Goal: Find specific page/section

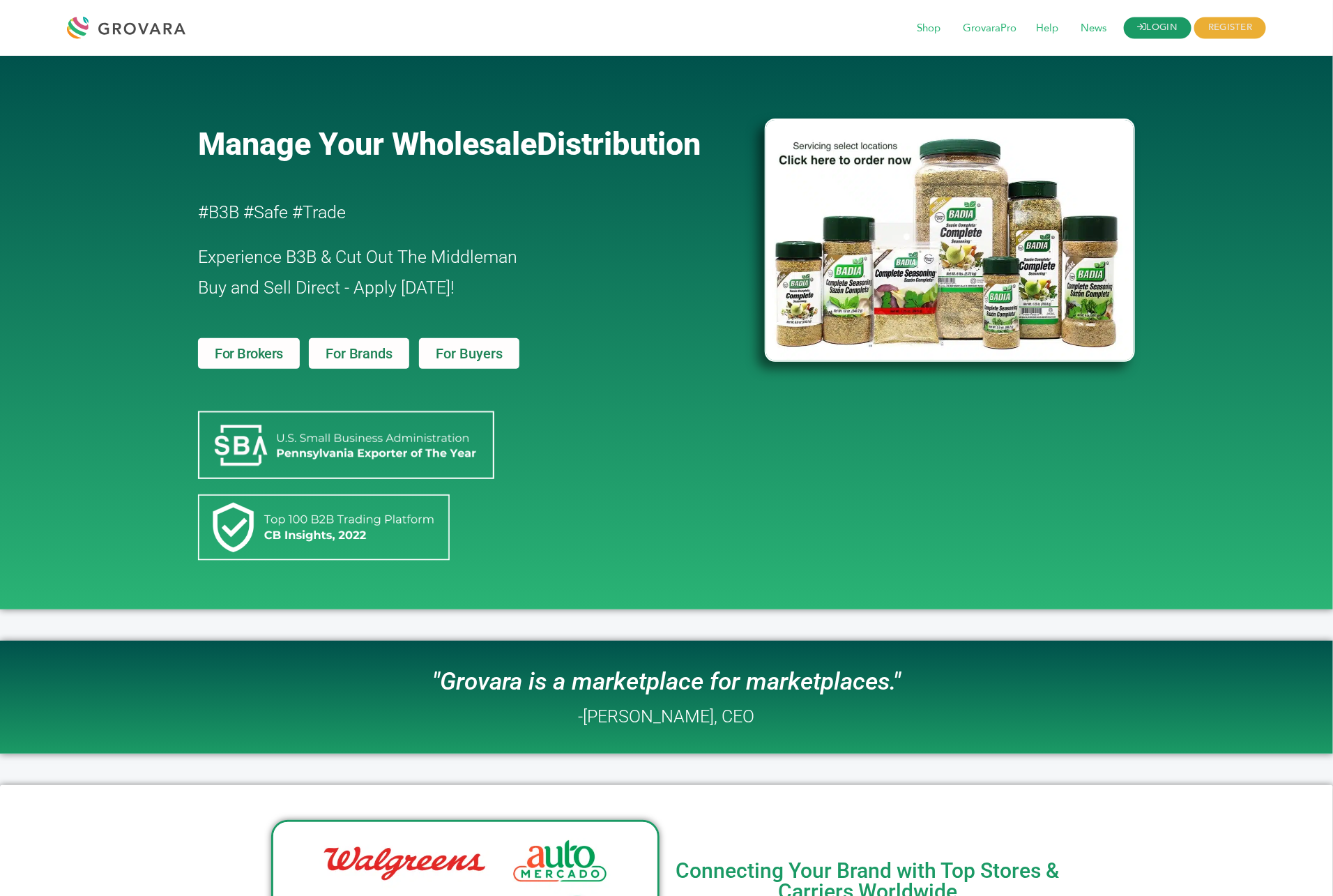
click at [1167, 23] on link "LOGIN" at bounding box center [1158, 28] width 69 height 22
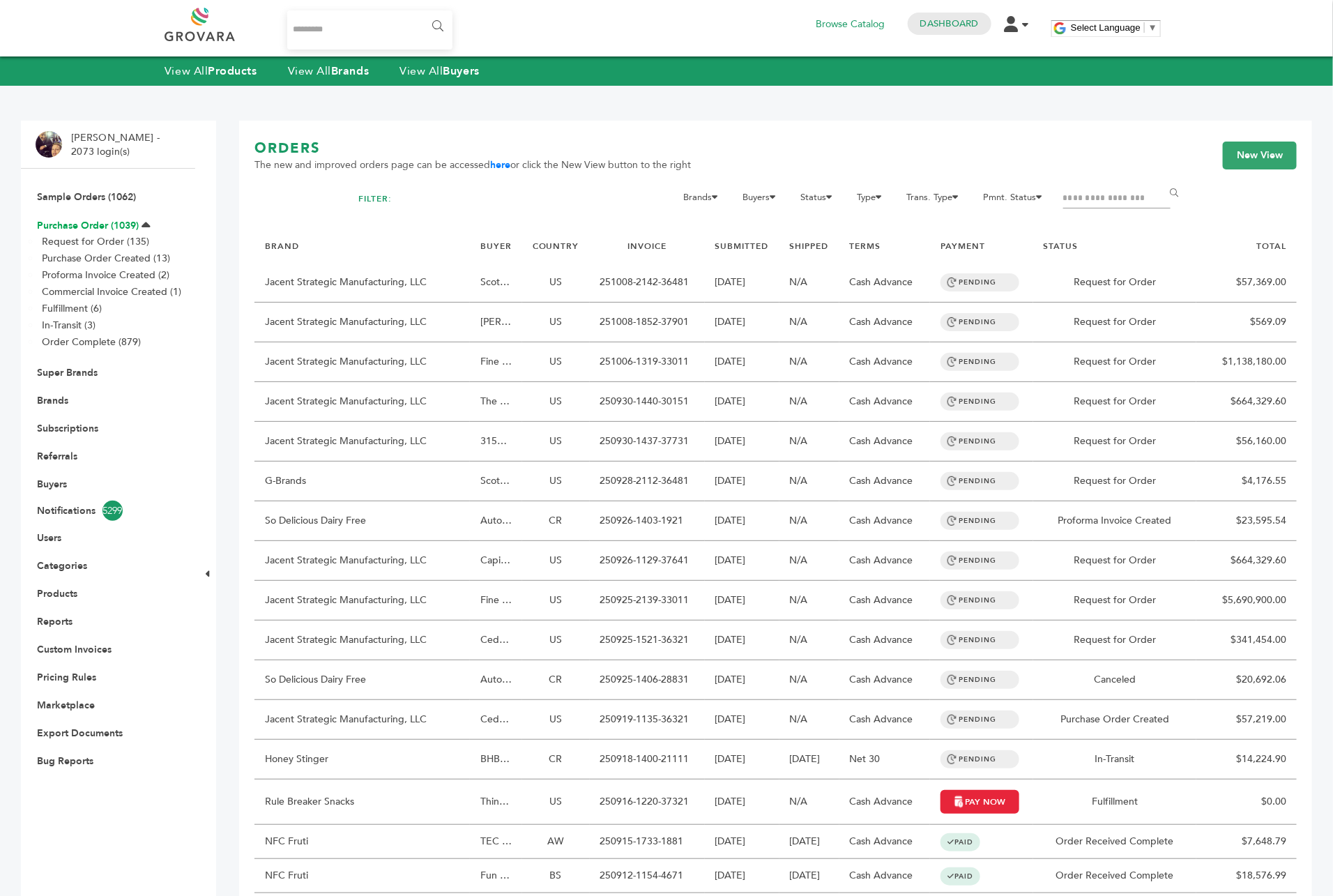
click at [74, 226] on link "Purchase Order (1039)" at bounding box center [88, 225] width 102 height 13
